Goal: Transaction & Acquisition: Purchase product/service

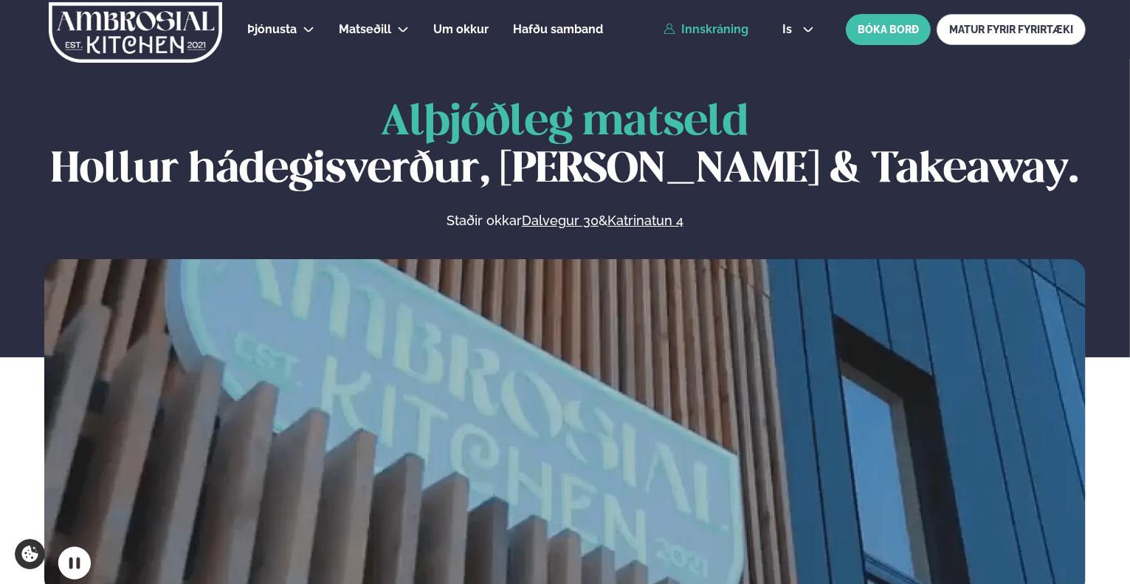
click at [742, 35] on link "Innskráning" at bounding box center [705, 29] width 85 height 13
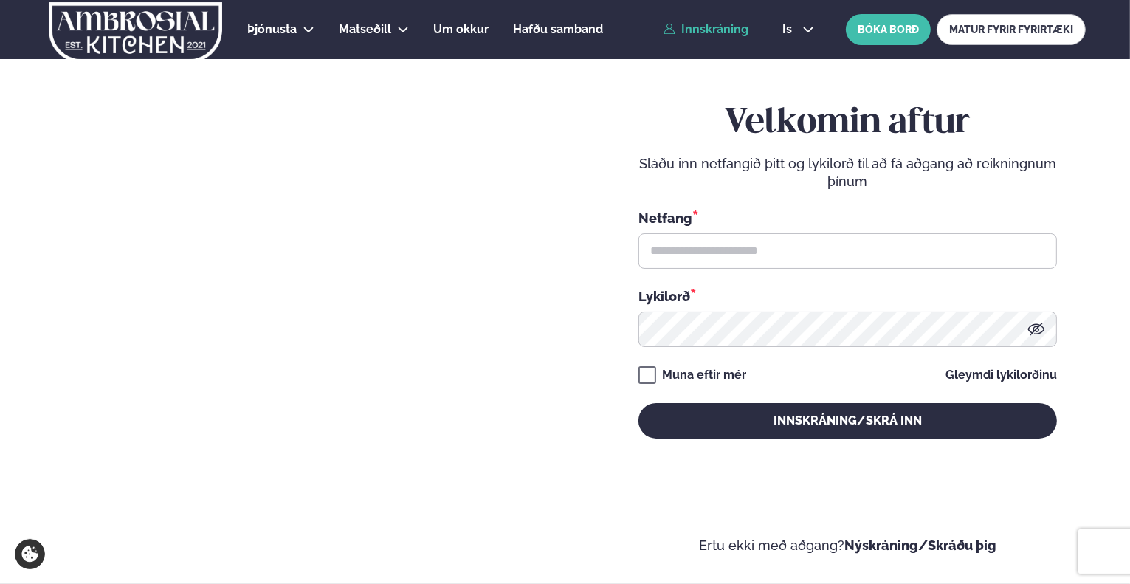
click at [742, 35] on link "Innskráning" at bounding box center [705, 29] width 85 height 13
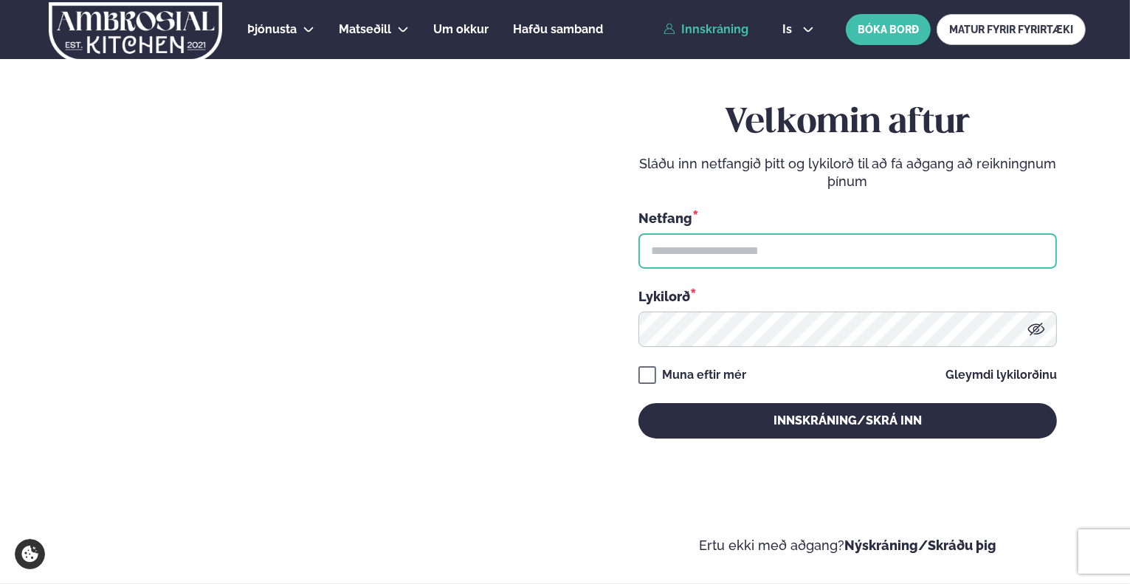
click at [736, 258] on input "text" at bounding box center [847, 250] width 418 height 35
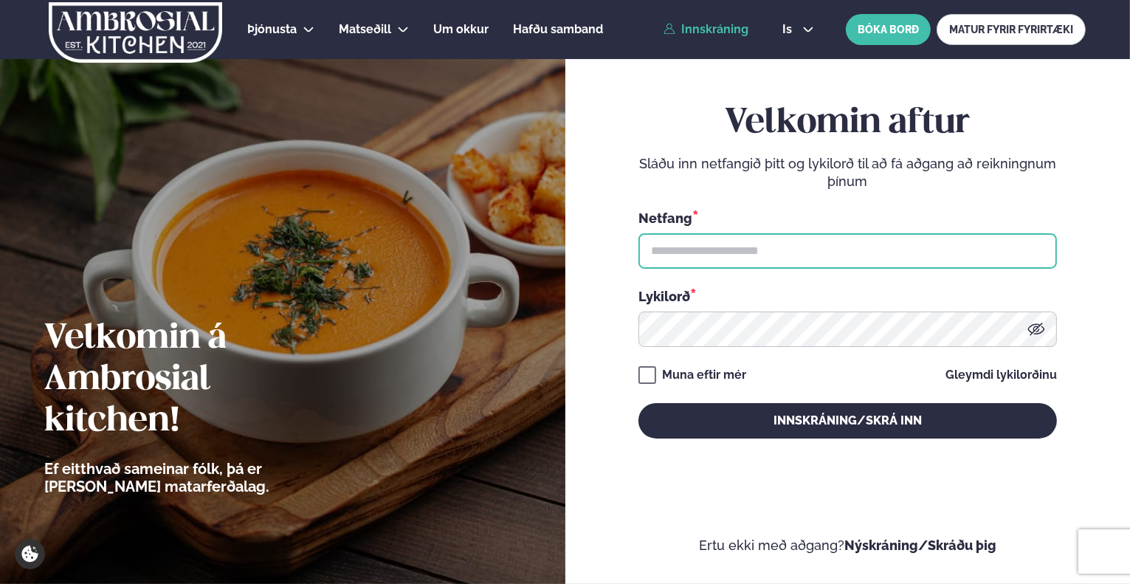
type input "**********"
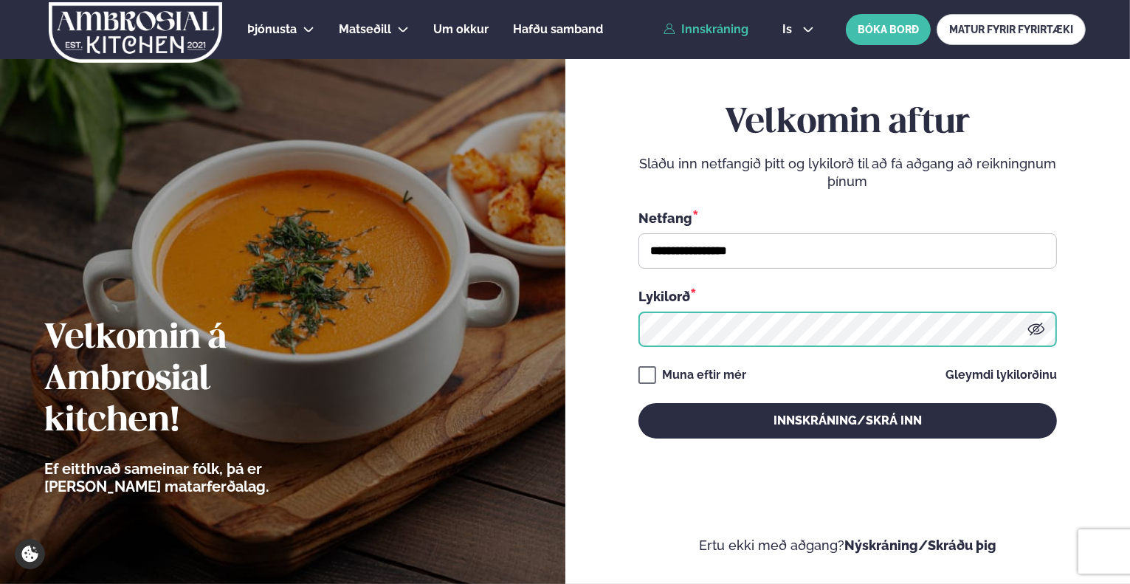
click at [638, 403] on button "Innskráning/Skrá inn" at bounding box center [847, 420] width 418 height 35
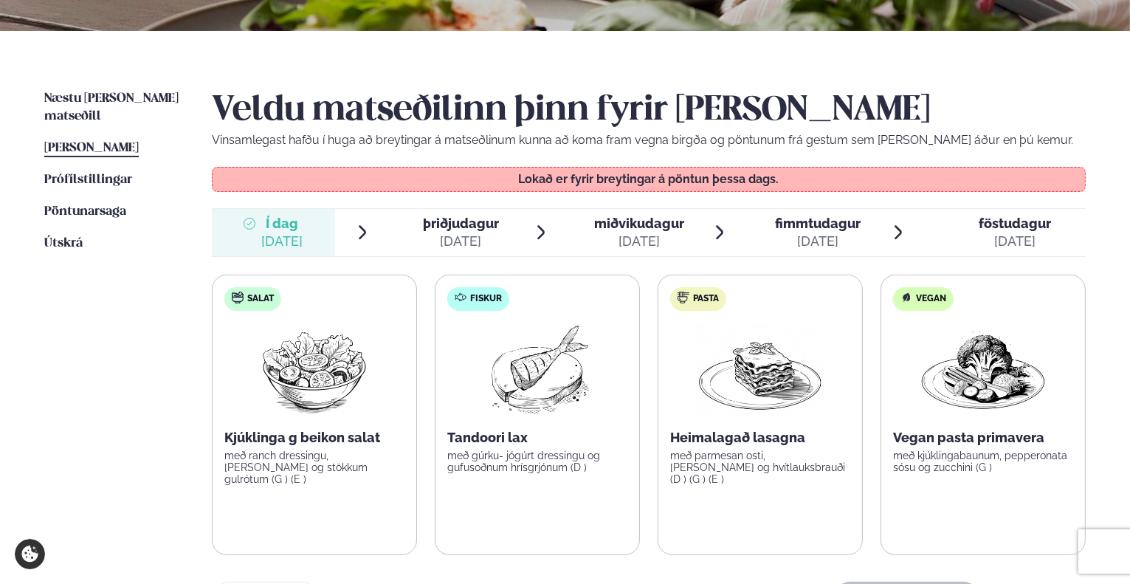
scroll to position [369, 0]
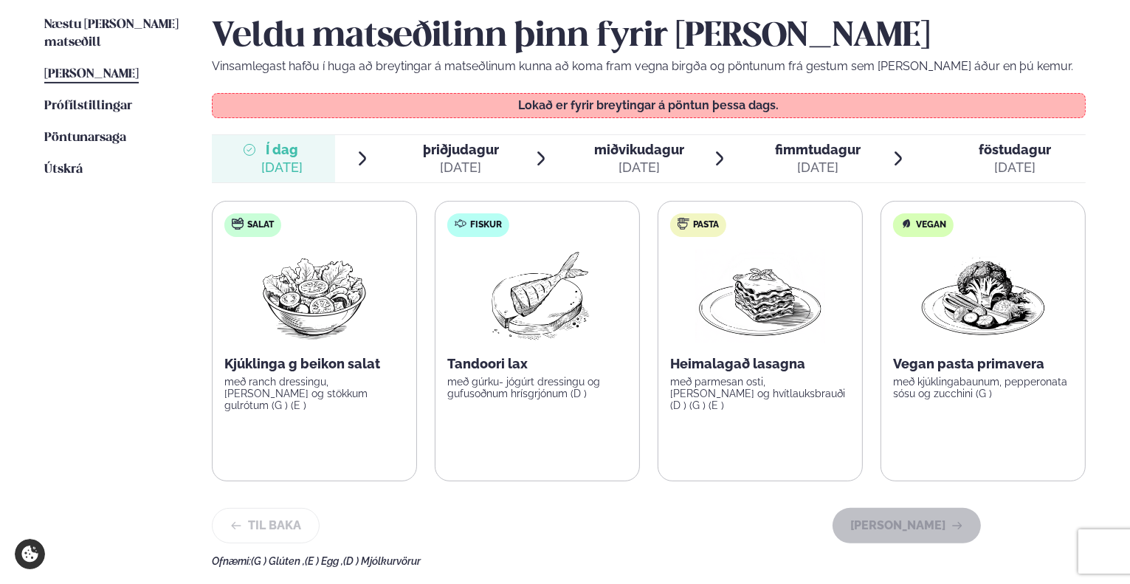
click at [465, 153] on span "þriðjudagur" at bounding box center [461, 149] width 76 height 15
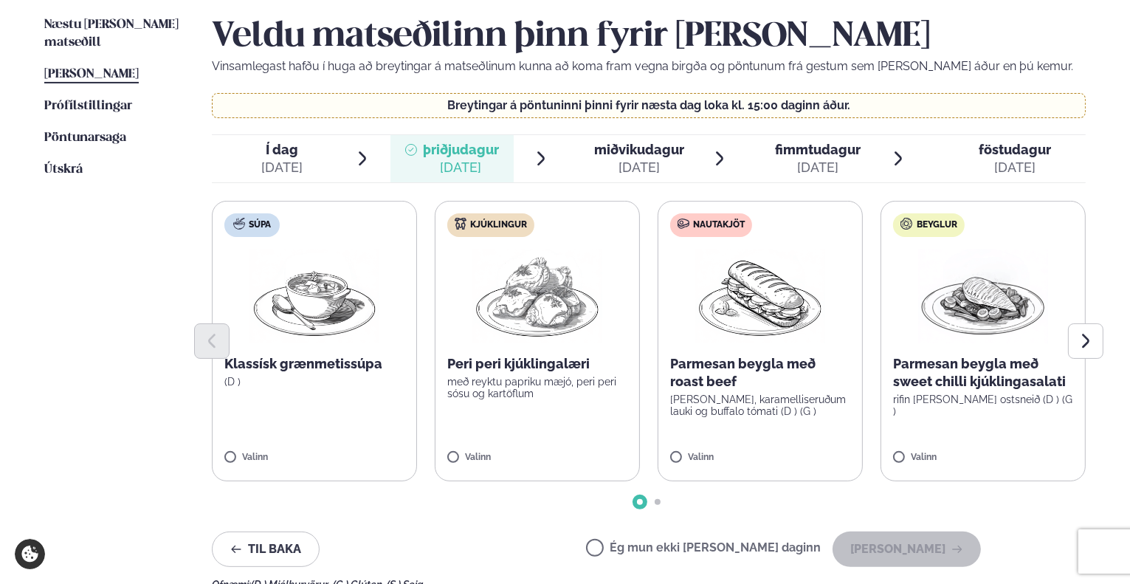
click at [552, 365] on p "Peri peri kjúklingalæri" at bounding box center [537, 364] width 180 height 18
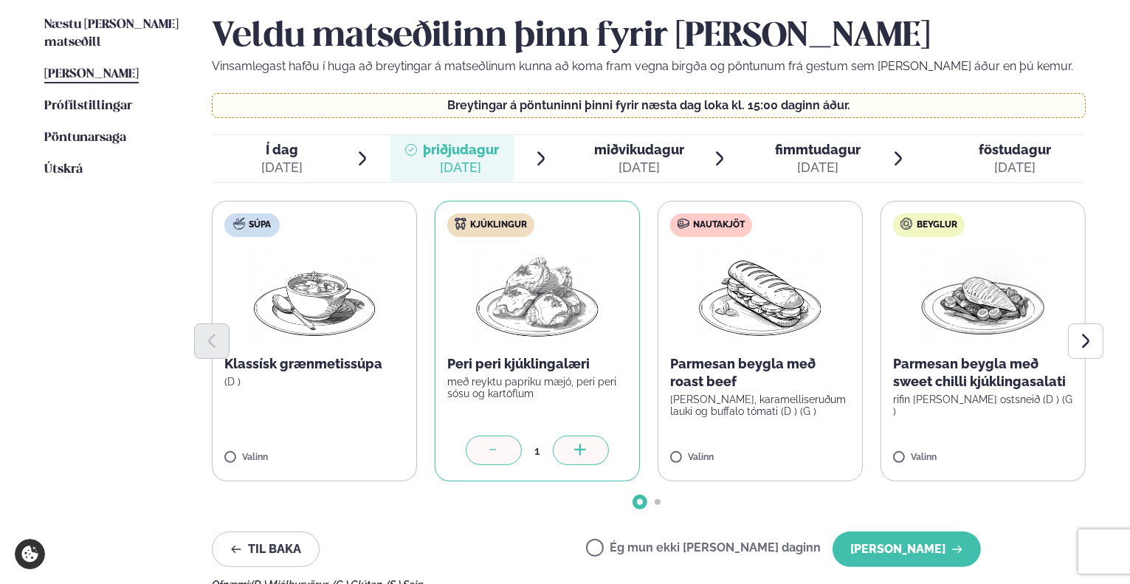
click at [496, 451] on icon at bounding box center [493, 451] width 15 height 15
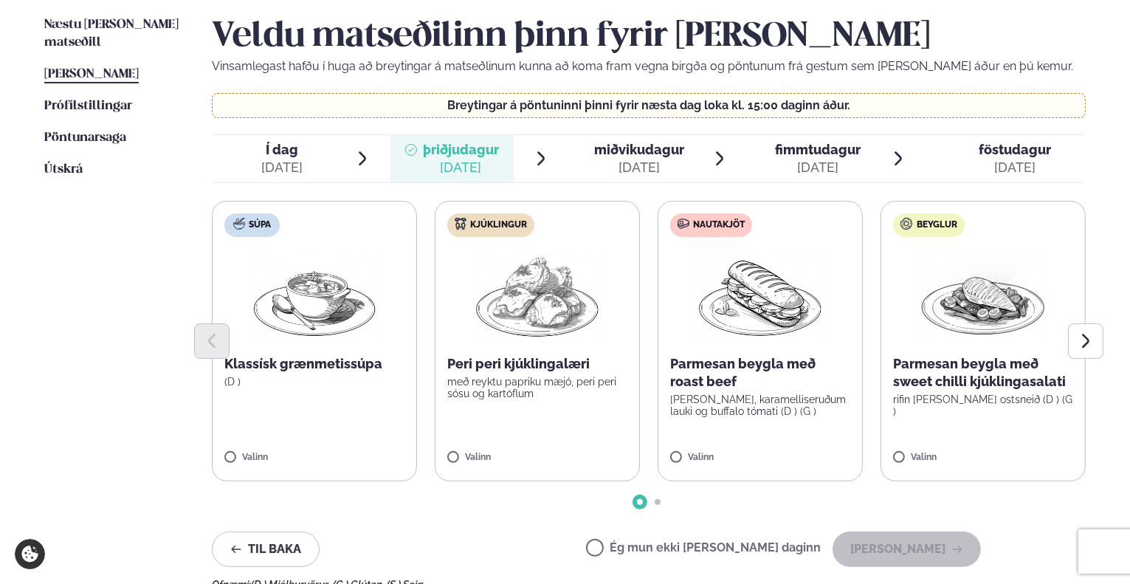
click at [644, 156] on div "miðvikudagur mið." at bounding box center [639, 150] width 90 height 18
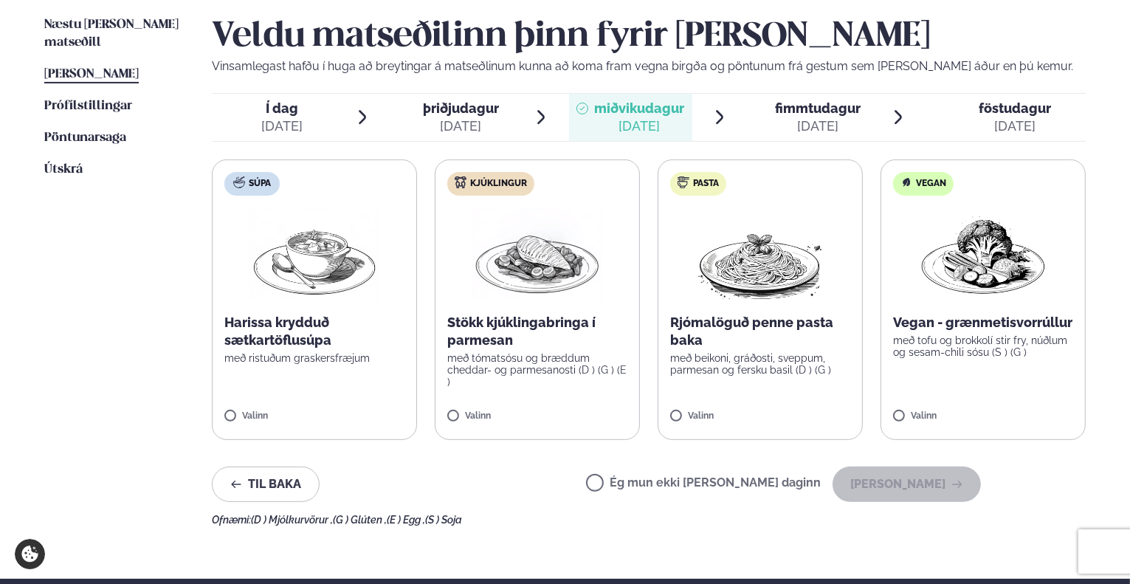
click at [596, 283] on img at bounding box center [537, 254] width 130 height 94
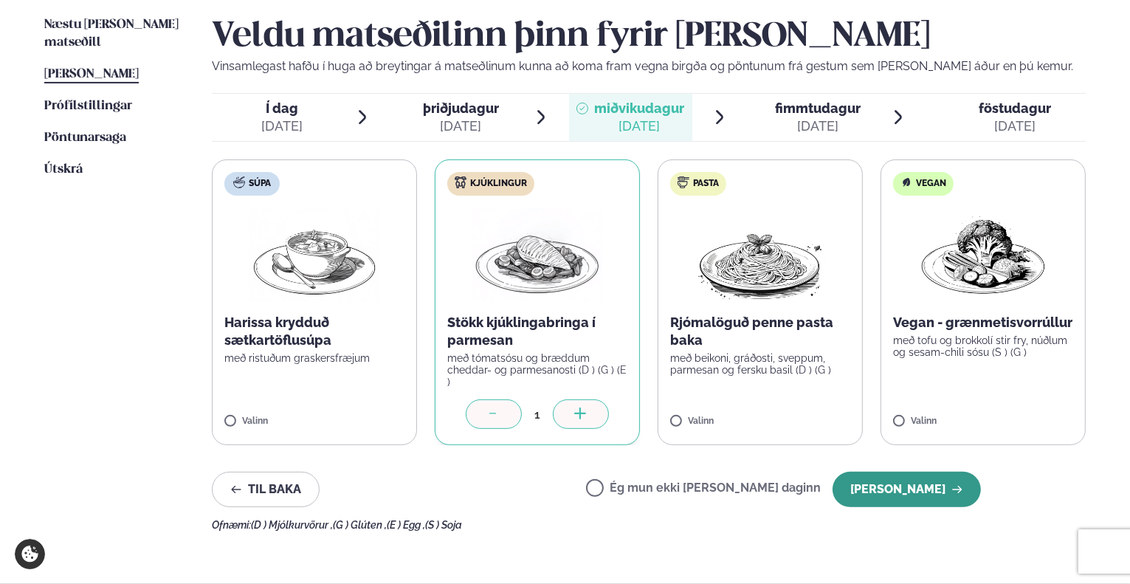
click at [885, 498] on button "[PERSON_NAME]" at bounding box center [906, 489] width 148 height 35
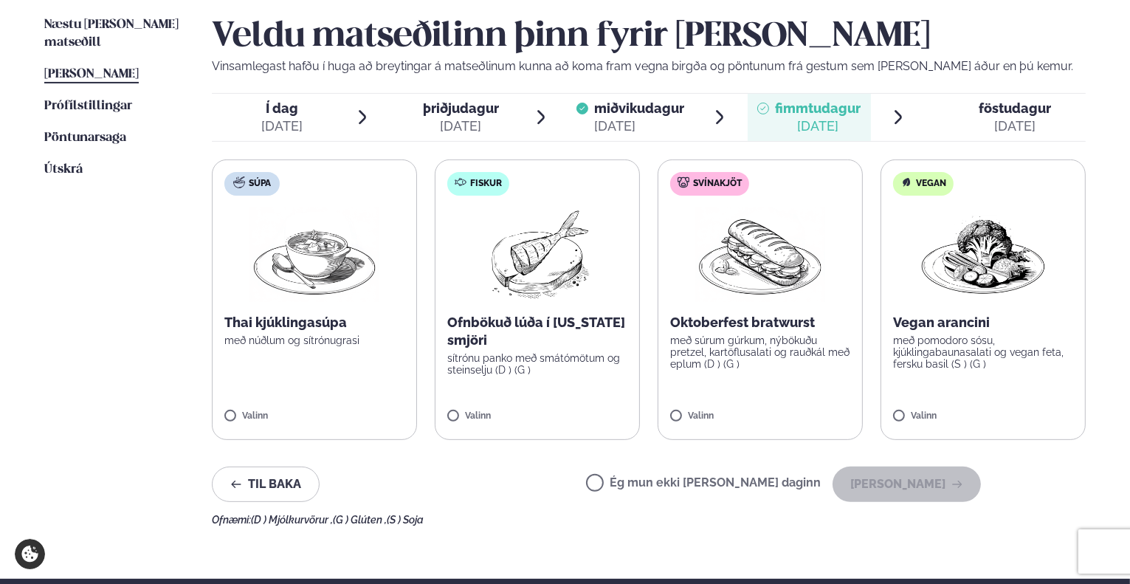
click at [967, 102] on div at bounding box center [967, 117] width 12 height 35
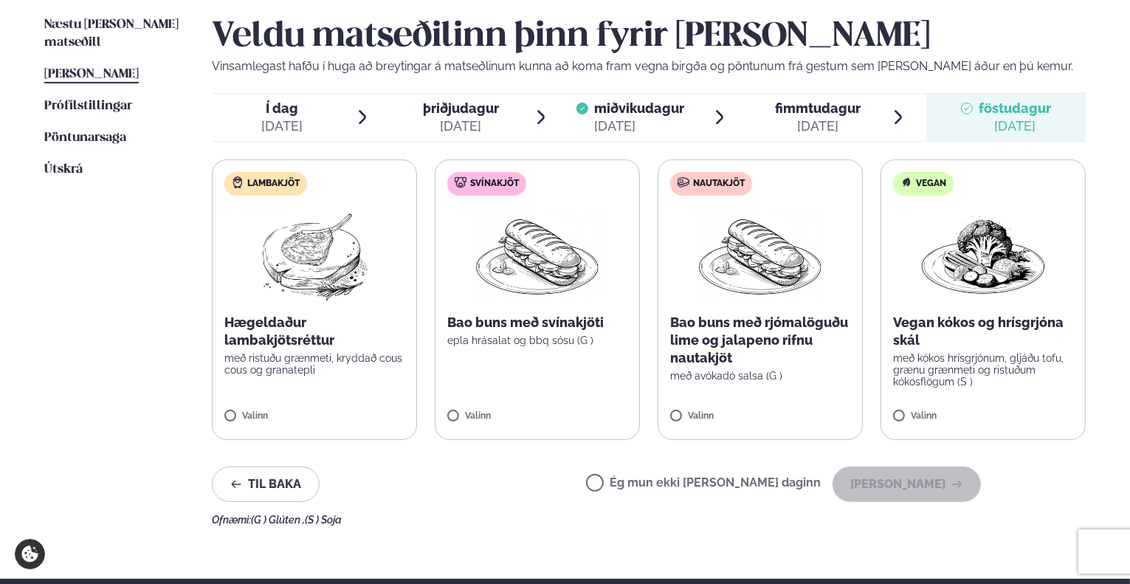
click at [1002, 334] on p "Vegan kókos og hrísgrjóna skál" at bounding box center [983, 331] width 180 height 35
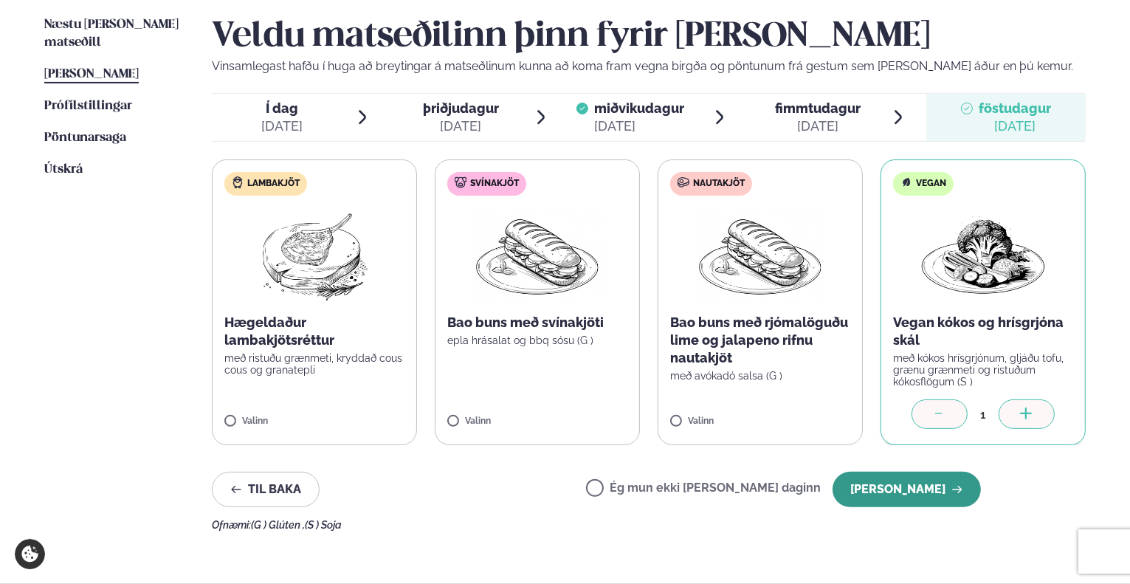
click at [925, 477] on button "[PERSON_NAME]" at bounding box center [906, 489] width 148 height 35
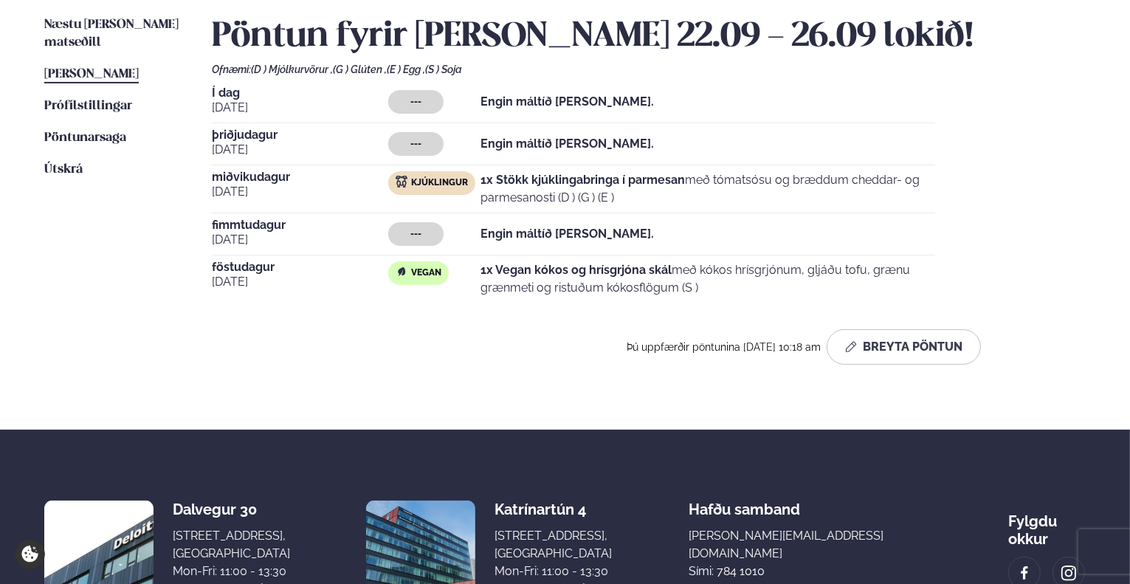
scroll to position [0, 0]
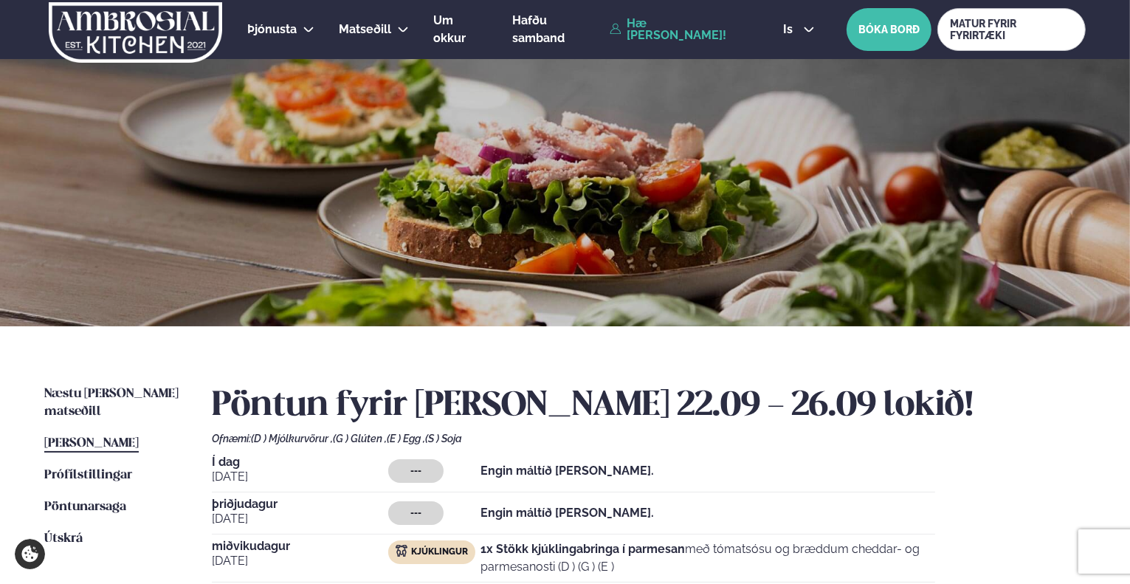
click at [132, 437] on span "[PERSON_NAME]" at bounding box center [91, 443] width 94 height 13
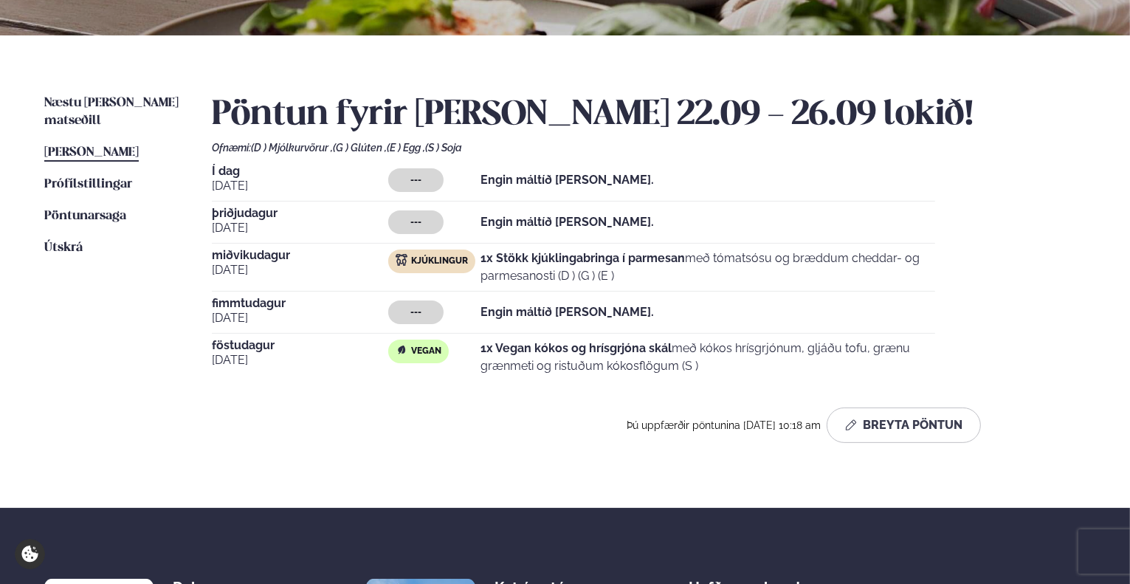
scroll to position [369, 0]
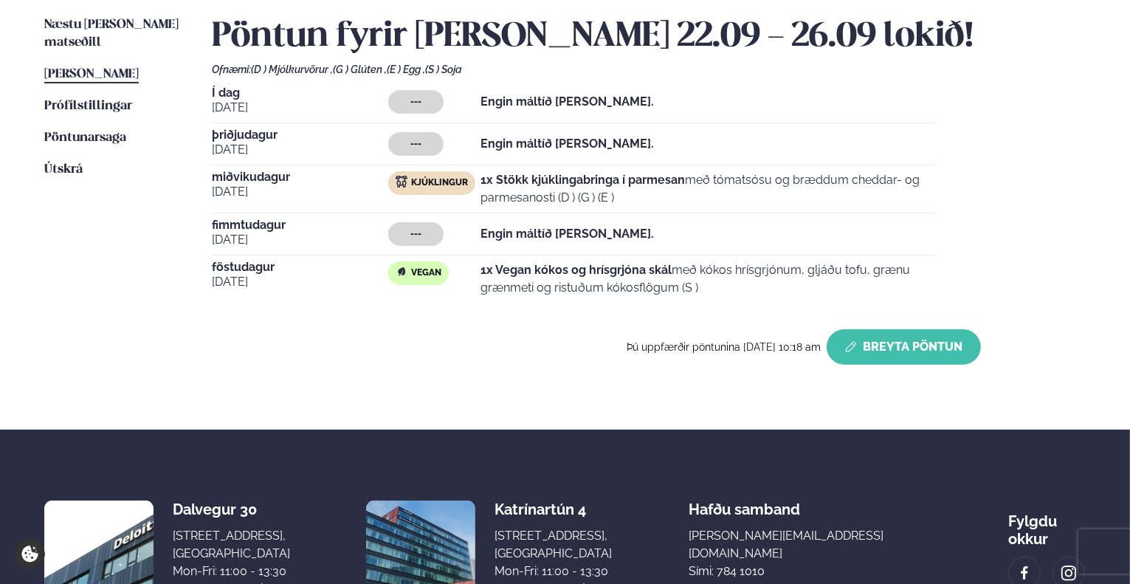
click at [908, 352] on button "Breyta Pöntun" at bounding box center [904, 346] width 154 height 35
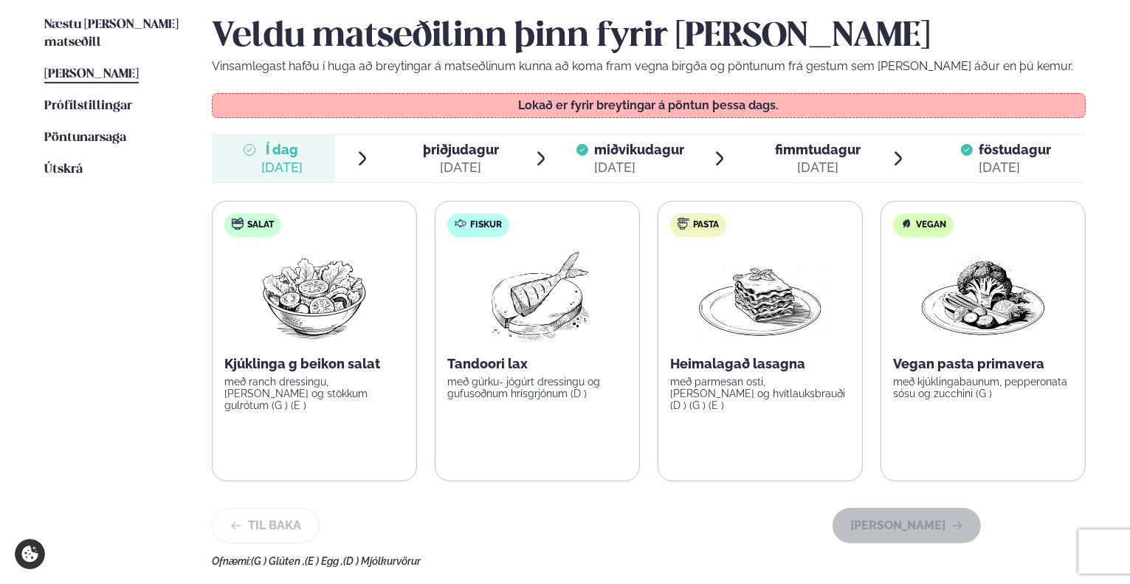
click at [303, 147] on span "Í dag" at bounding box center [281, 150] width 41 height 18
click at [441, 132] on div "Veldu matseðilinn þinn fyrir [PERSON_NAME] Vinsamlegast hafðu í huga að breytin…" at bounding box center [649, 291] width 874 height 551
click at [463, 154] on span "þriðjudagur" at bounding box center [461, 149] width 76 height 15
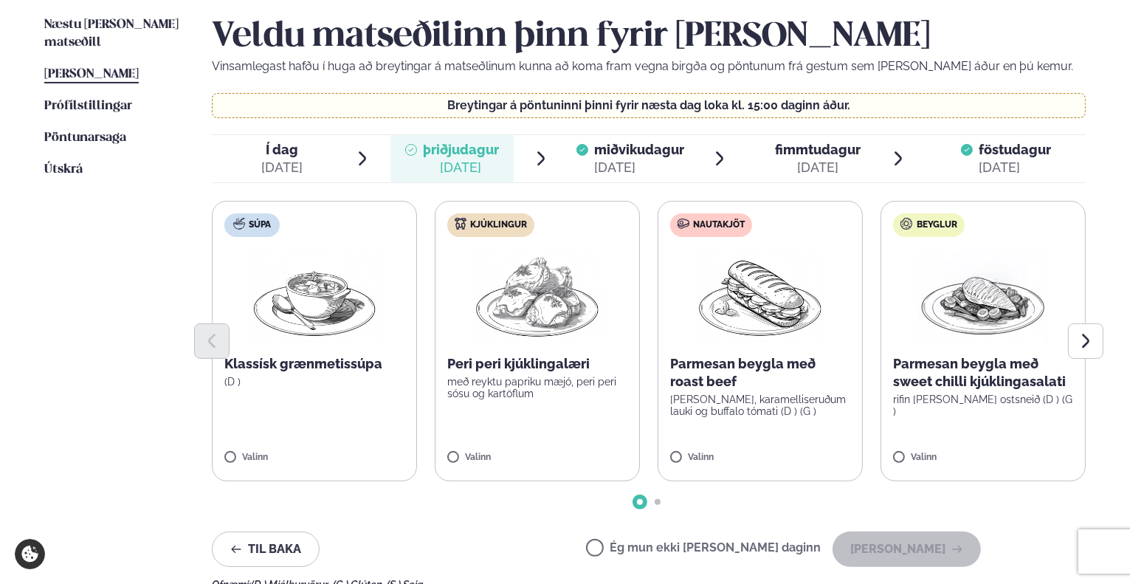
click at [604, 354] on div at bounding box center [649, 340] width 874 height 35
click at [511, 317] on img at bounding box center [537, 296] width 130 height 94
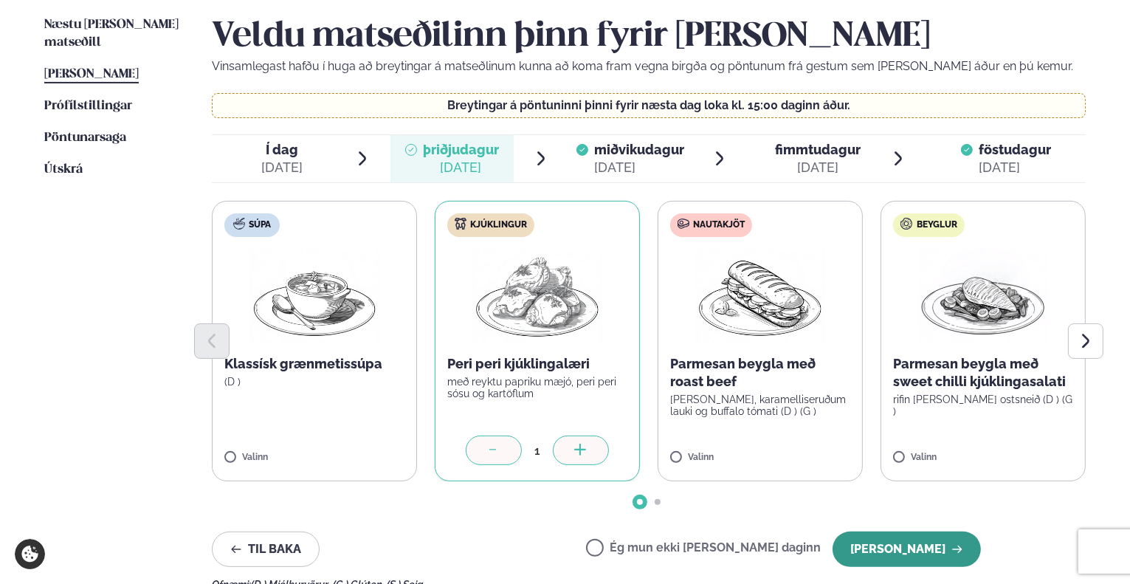
click at [886, 544] on button "[PERSON_NAME]" at bounding box center [906, 548] width 148 height 35
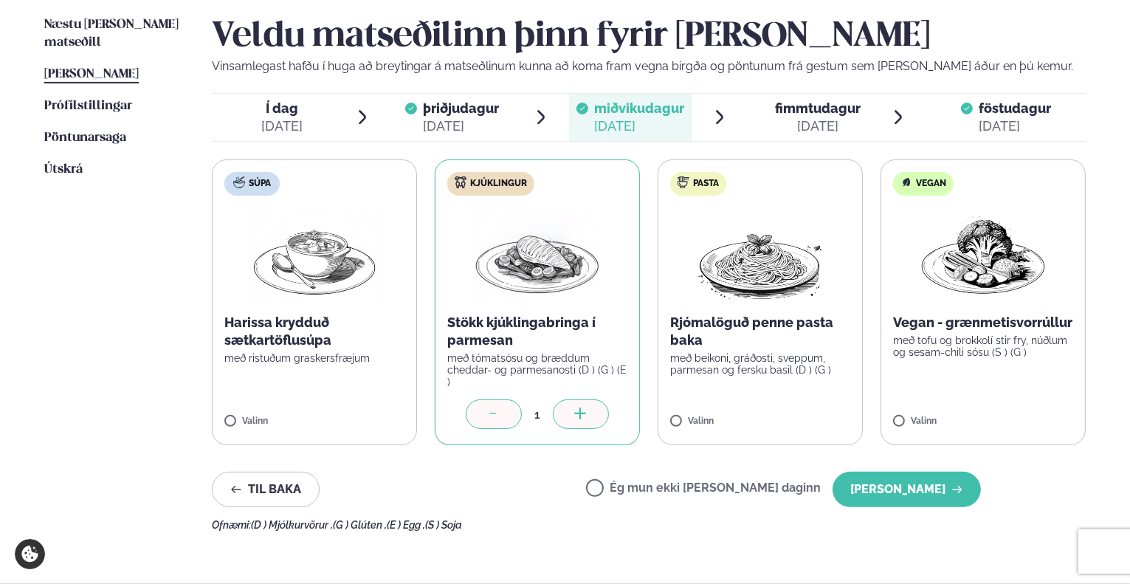
click at [812, 120] on div "[DATE]" at bounding box center [818, 126] width 86 height 18
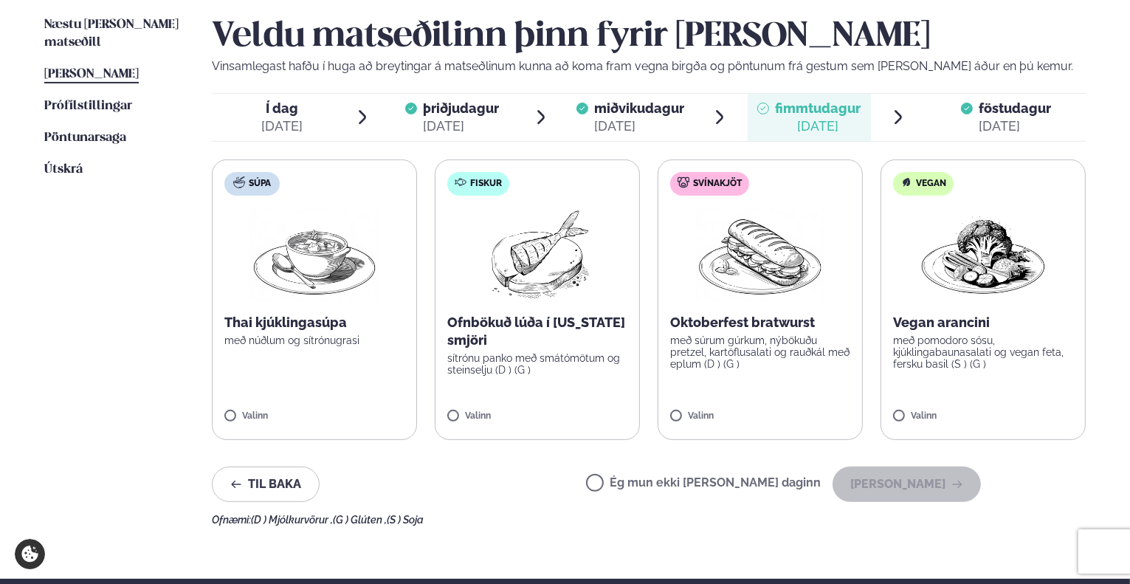
click at [990, 135] on span "föstudagur fös. [DATE]" at bounding box center [1005, 117] width 159 height 47
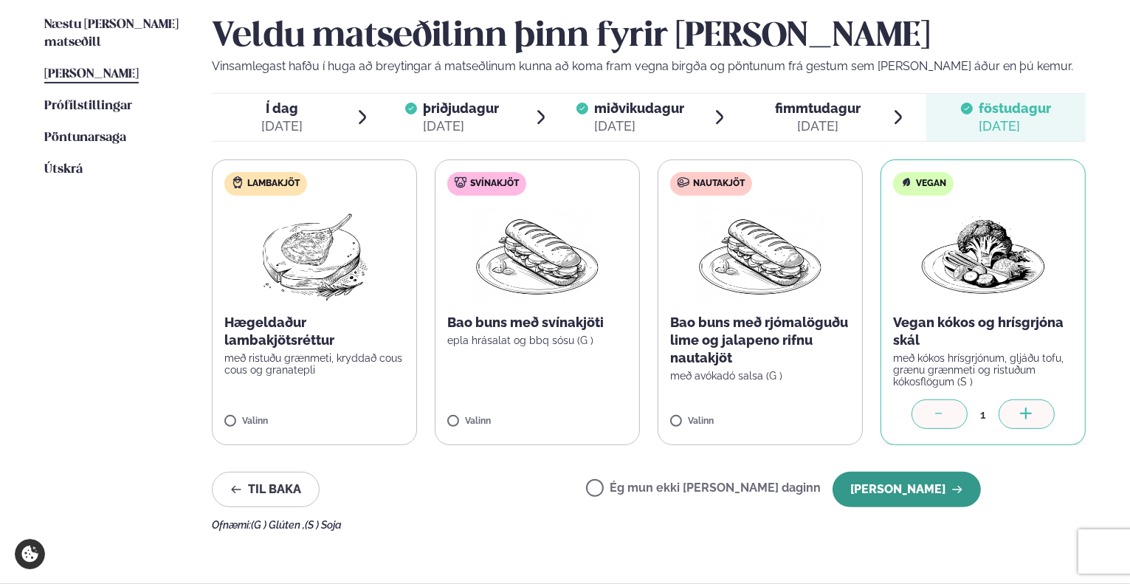
click at [889, 484] on button "[PERSON_NAME]" at bounding box center [906, 489] width 148 height 35
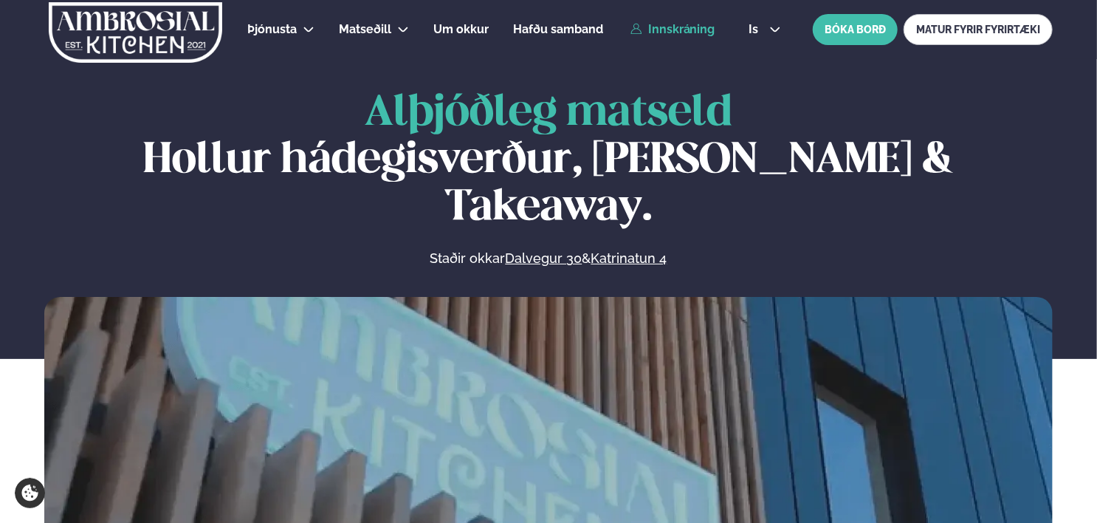
click at [701, 30] on link "Innskráning" at bounding box center [672, 29] width 85 height 13
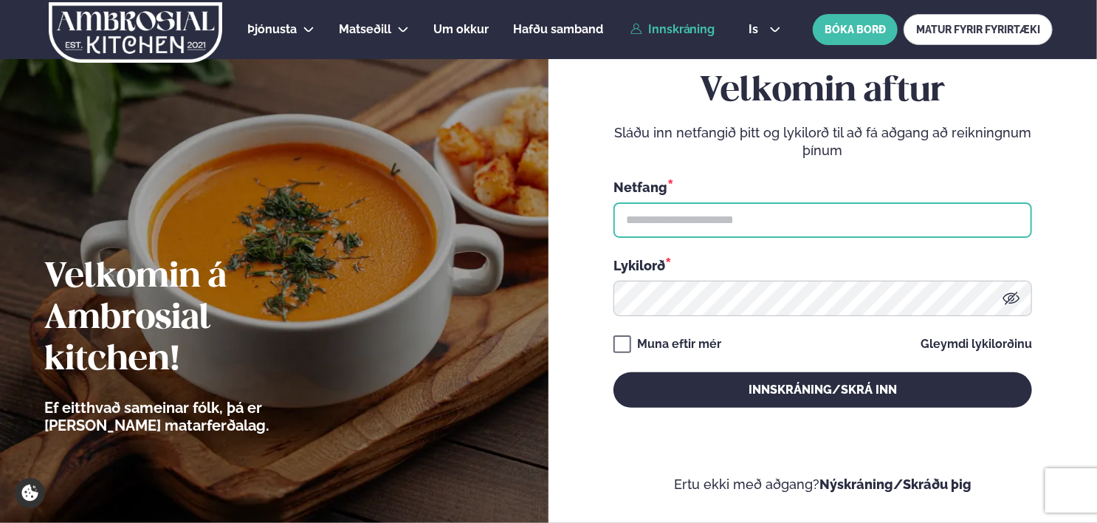
click at [747, 235] on input "text" at bounding box center [822, 219] width 418 height 35
type input "**********"
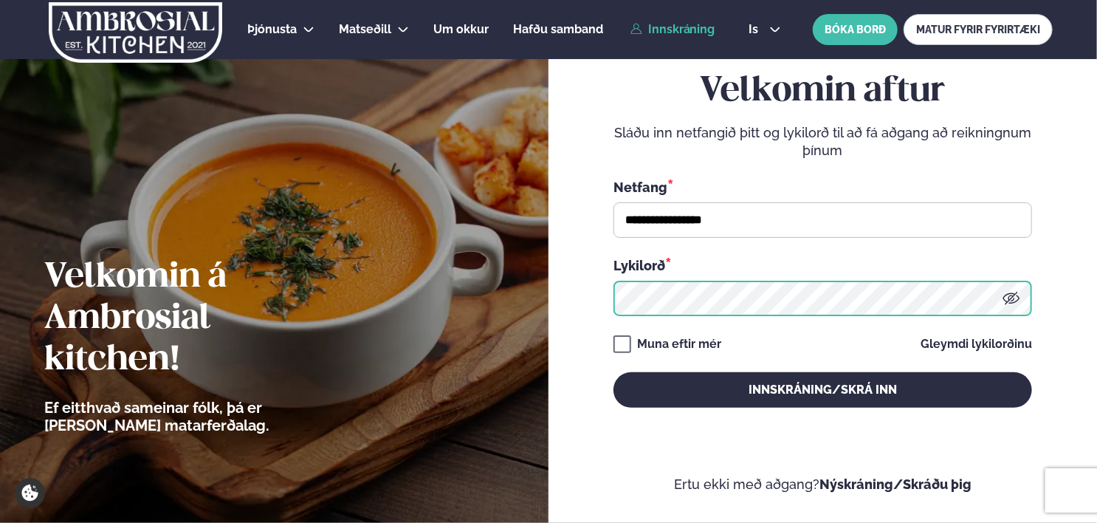
click at [613, 372] on button "Innskráning/Skrá inn" at bounding box center [822, 389] width 418 height 35
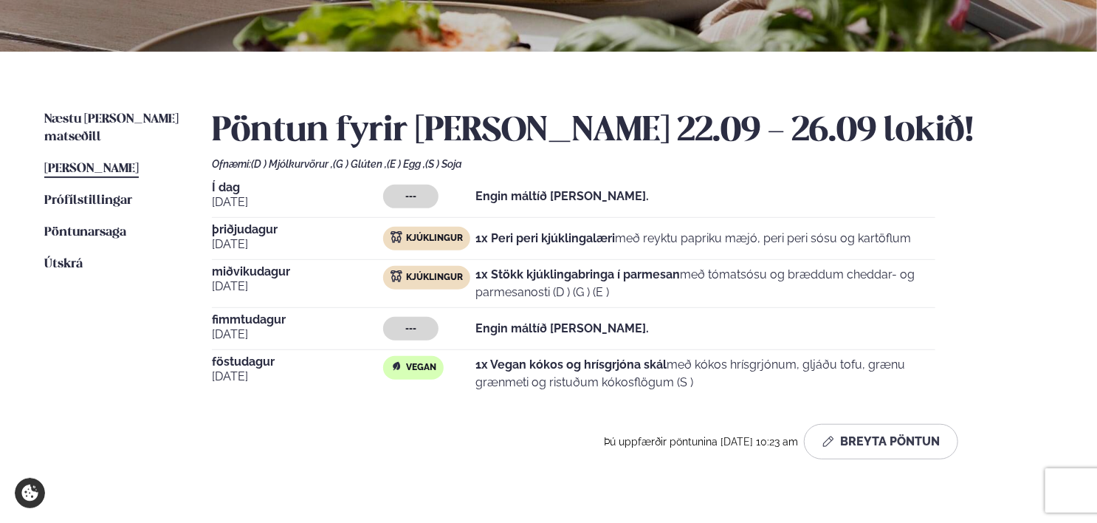
scroll to position [295, 0]
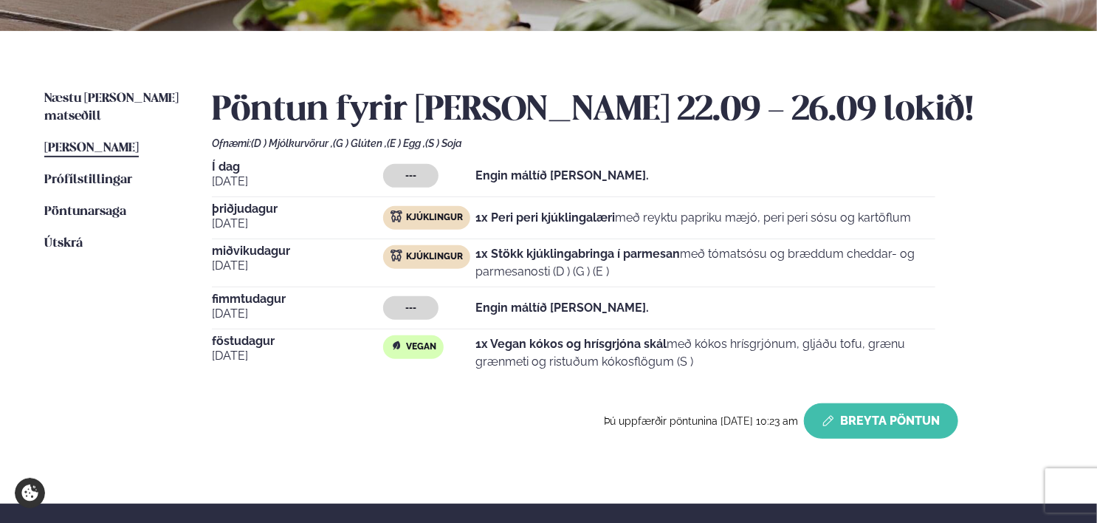
click at [859, 424] on button "Breyta Pöntun" at bounding box center [881, 420] width 154 height 35
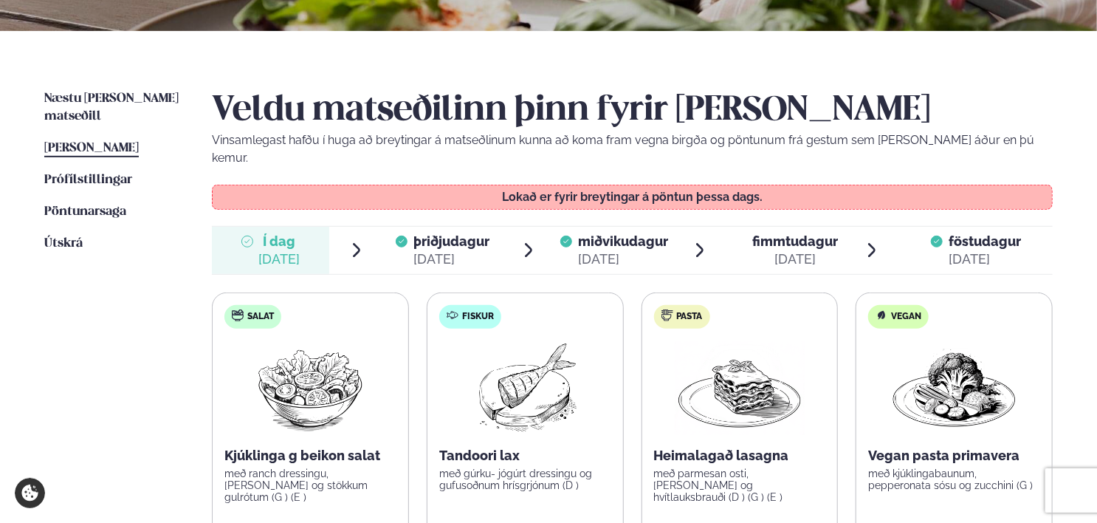
click at [461, 250] on div "[DATE]" at bounding box center [451, 259] width 76 height 18
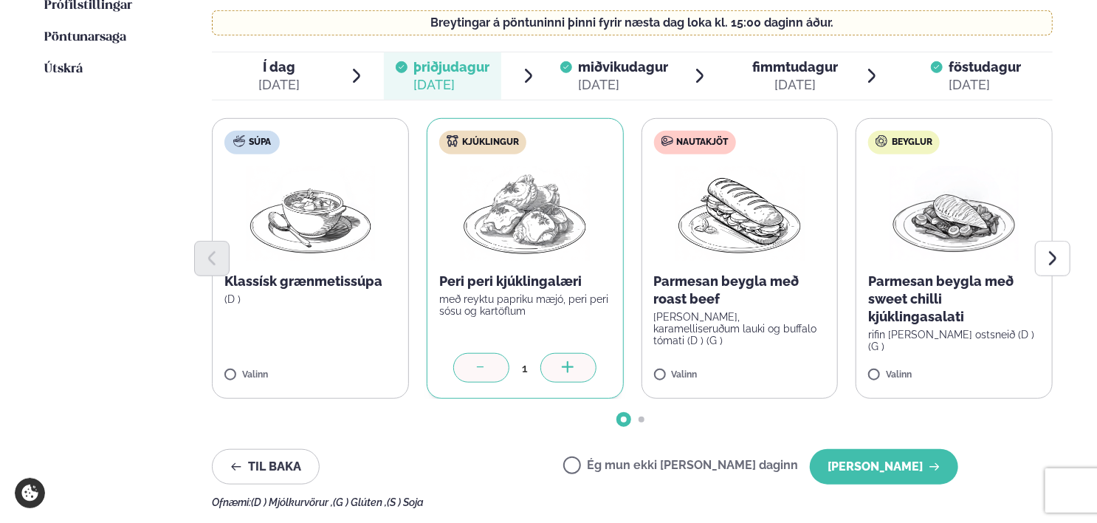
scroll to position [590, 0]
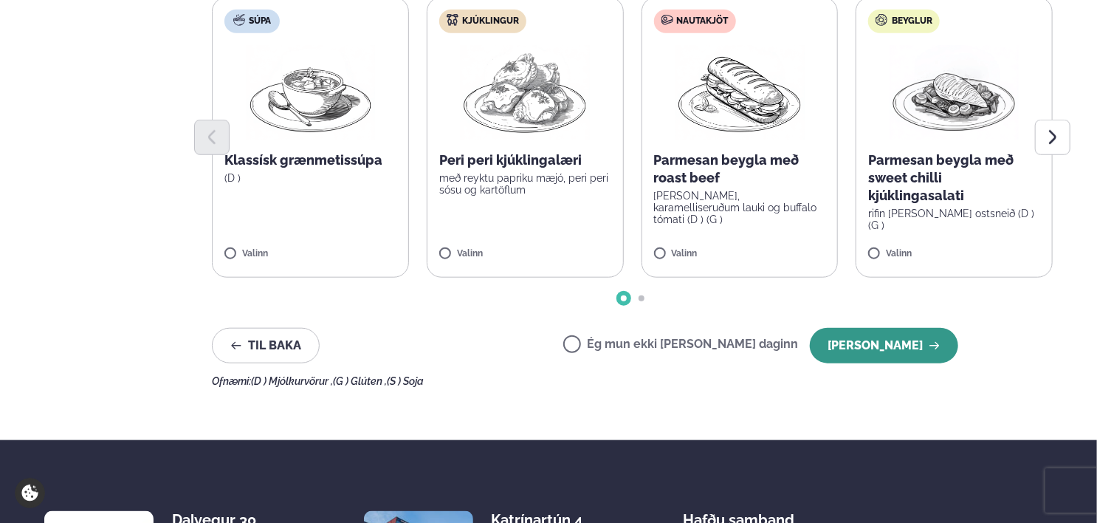
click at [892, 331] on button "[PERSON_NAME]" at bounding box center [884, 345] width 148 height 35
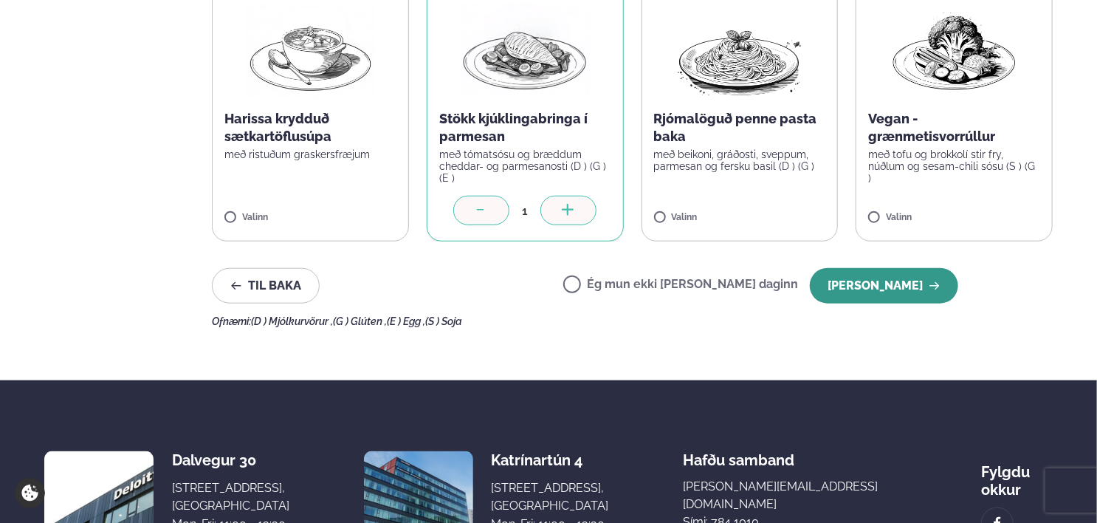
click at [862, 268] on button "[PERSON_NAME]" at bounding box center [884, 285] width 148 height 35
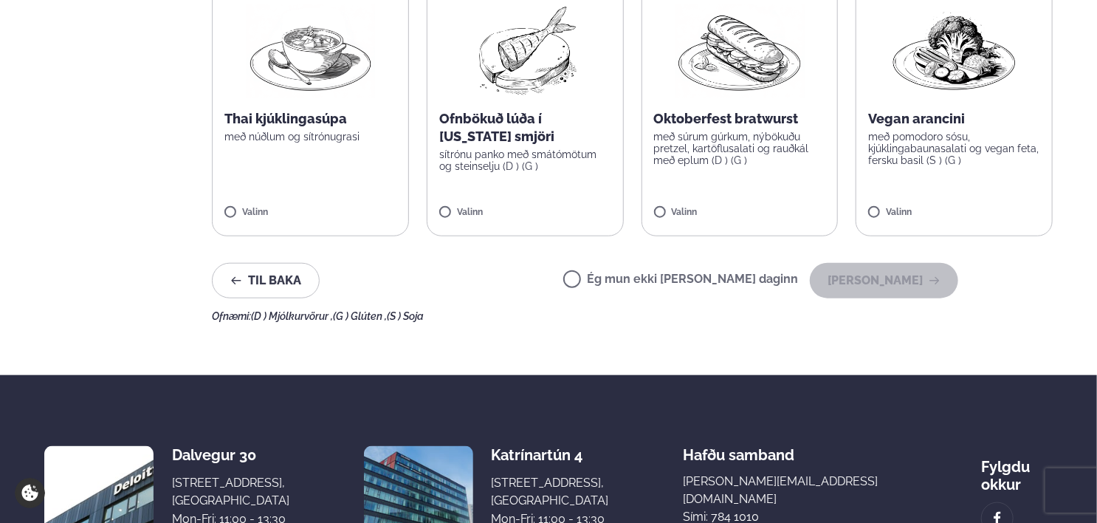
click at [694, 273] on label "Ég mun ekki [PERSON_NAME] daginn" at bounding box center [680, 280] width 235 height 15
click at [891, 280] on button "[PERSON_NAME]" at bounding box center [884, 280] width 148 height 35
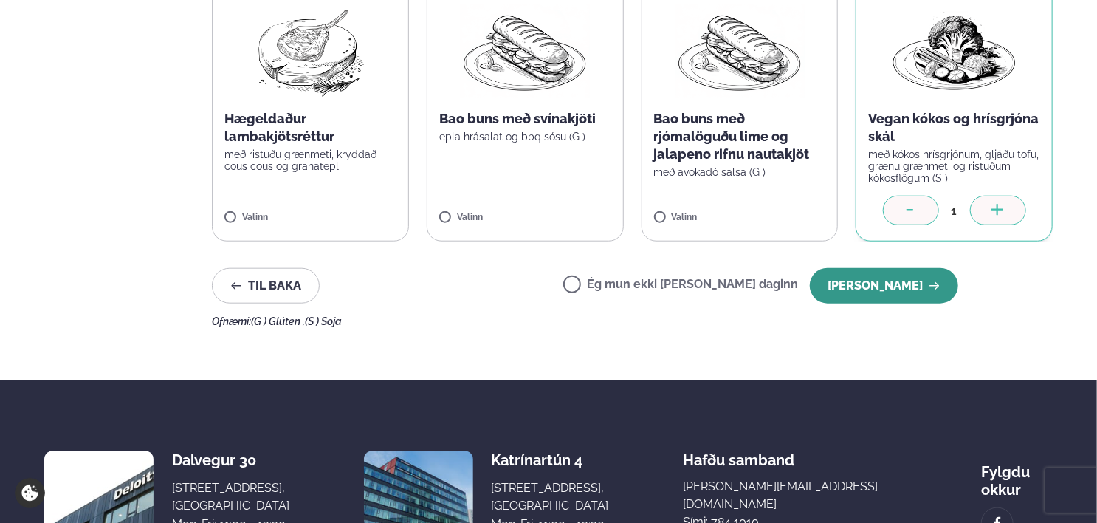
click at [868, 268] on button "[PERSON_NAME]" at bounding box center [884, 285] width 148 height 35
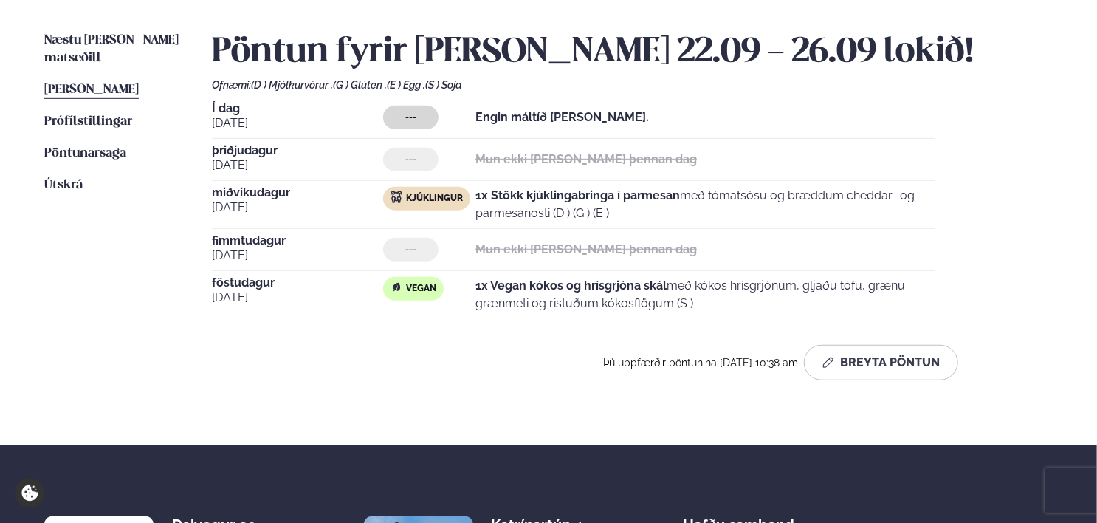
scroll to position [353, 0]
